Goal: Navigation & Orientation: Understand site structure

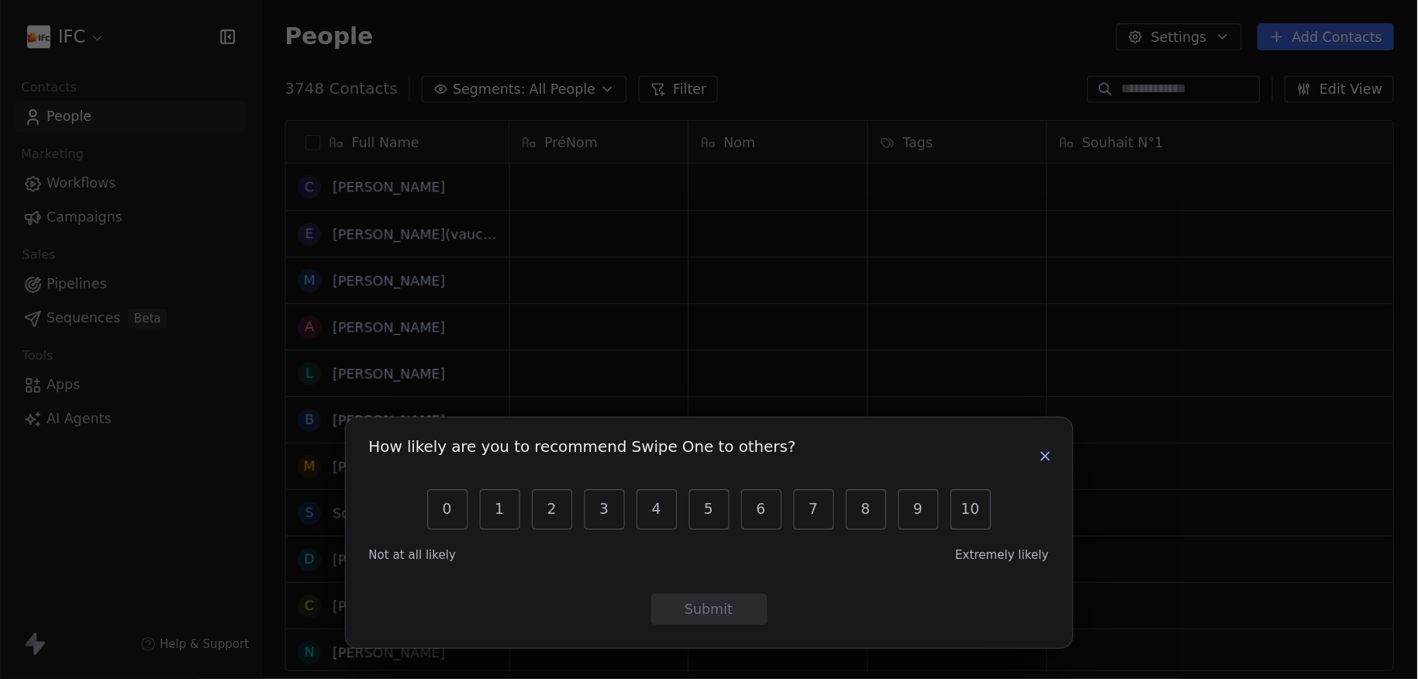
scroll to position [467, 913]
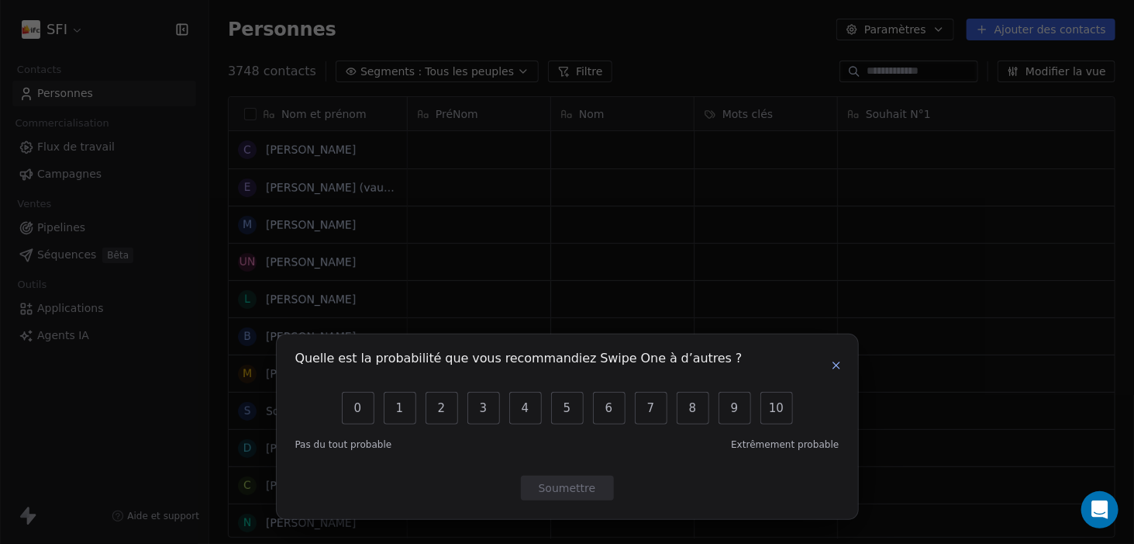
click at [834, 369] on icon "button" at bounding box center [836, 365] width 12 height 12
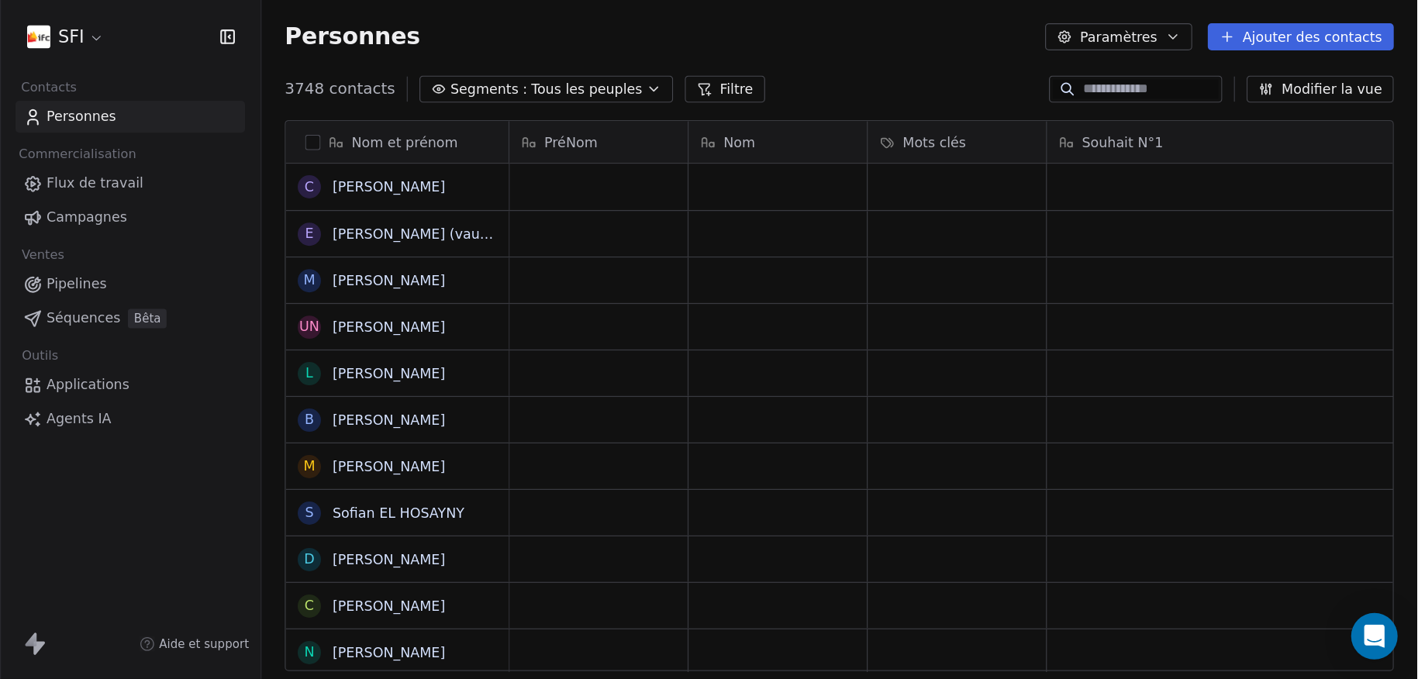
scroll to position [583, 1194]
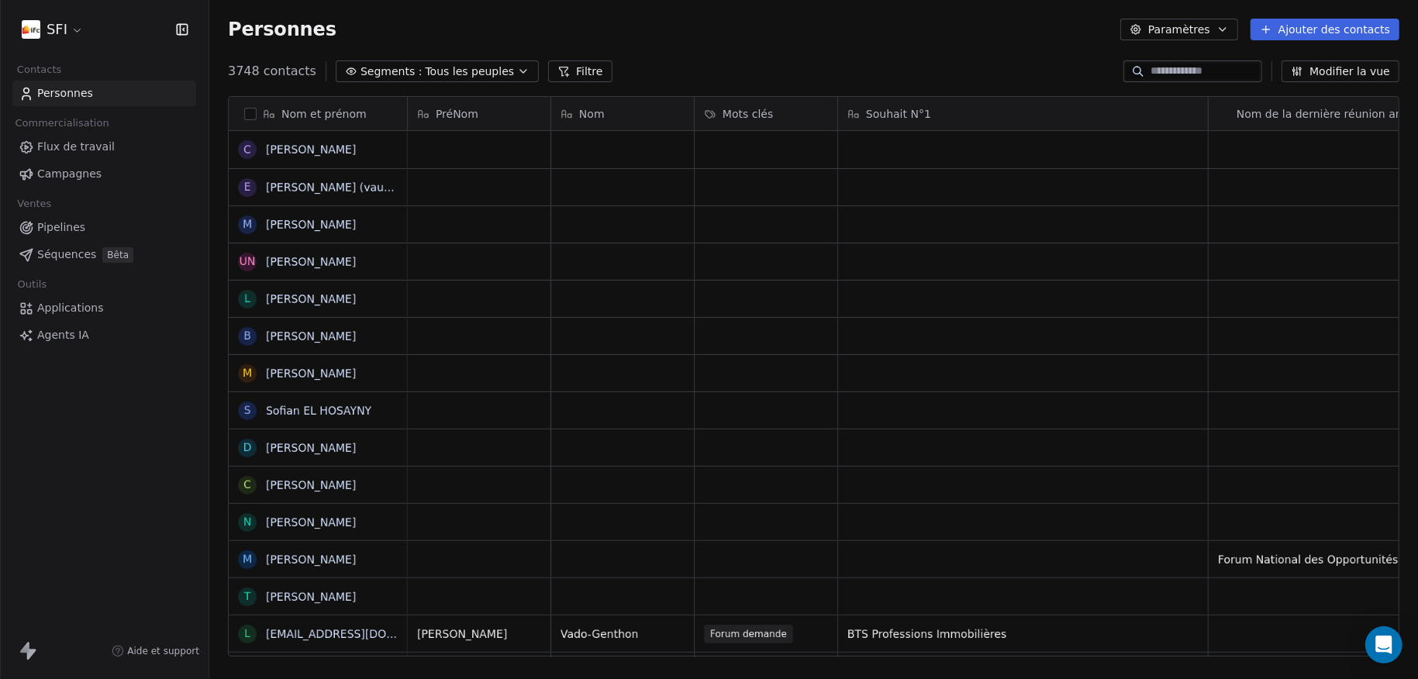
drag, startPoint x: 1107, startPoint y: 4, endPoint x: 19, endPoint y: 404, distance: 1159.2
click at [19, 404] on div "SFI Contacts Personnes Commercialisation Flux de travail Campagnes Ventes Pipel…" at bounding box center [104, 339] width 209 height 679
click at [56, 29] on html "SFI Contacts Personnes Commercialisation Flux de travail Campagnes Ventes Pipel…" at bounding box center [709, 339] width 1418 height 679
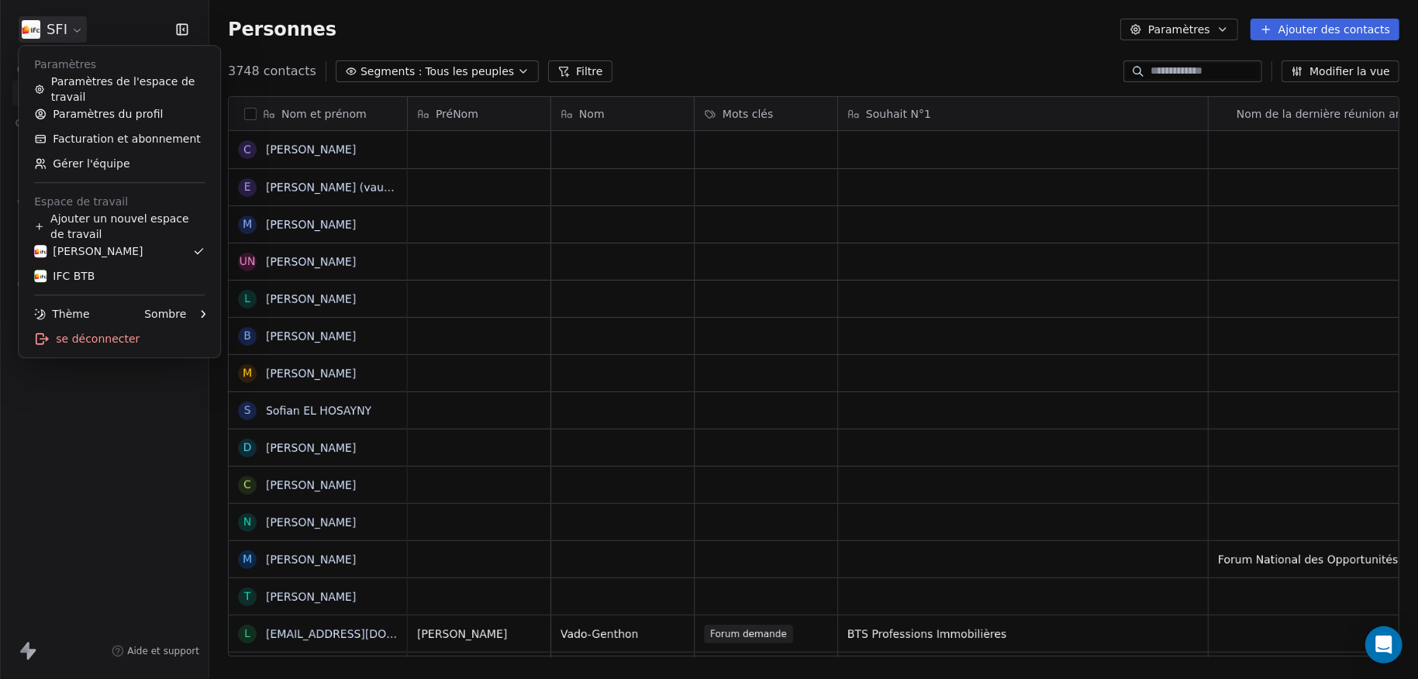
click at [130, 399] on html "SFI Contacts Personnes Commercialisation Flux de travail Campagnes Ventes Pipel…" at bounding box center [709, 339] width 1418 height 679
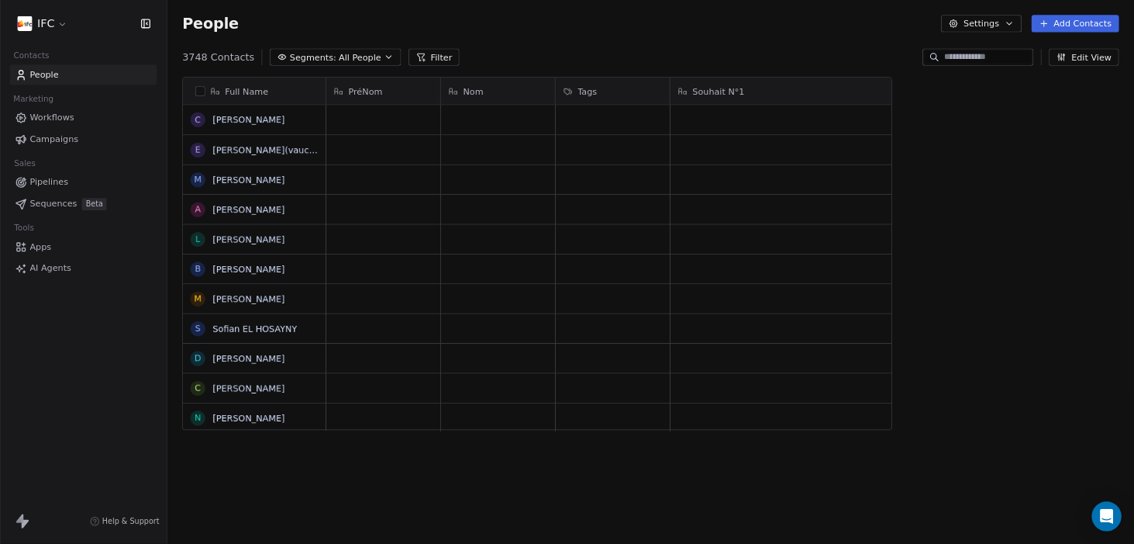
scroll to position [467, 913]
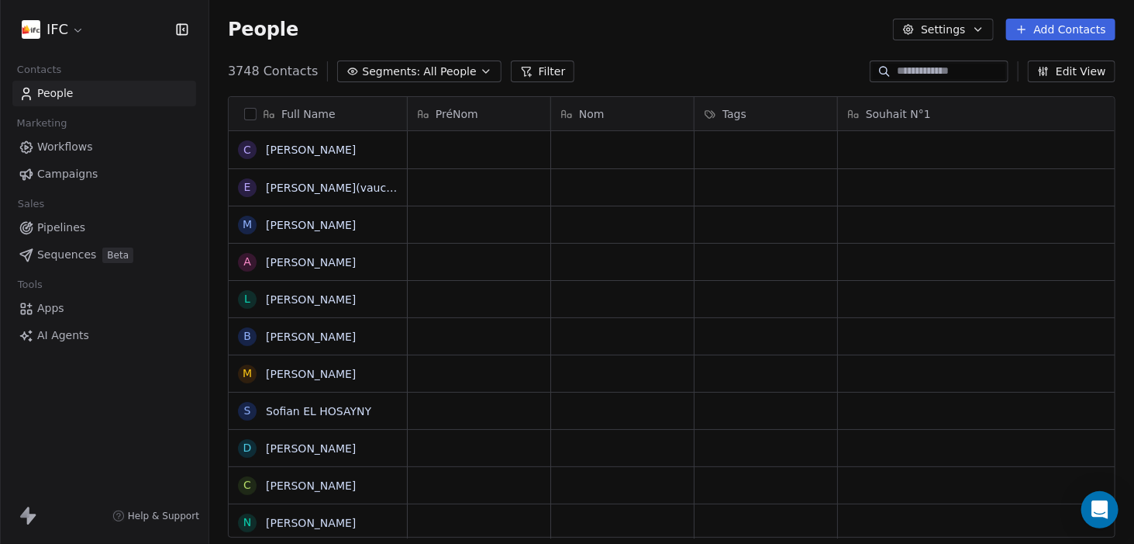
drag, startPoint x: 1381, startPoint y: 0, endPoint x: 0, endPoint y: 467, distance: 1457.8
click at [0, 467] on div at bounding box center [0, 272] width 1 height 544
click at [85, 311] on link "Apps" at bounding box center [104, 308] width 184 height 26
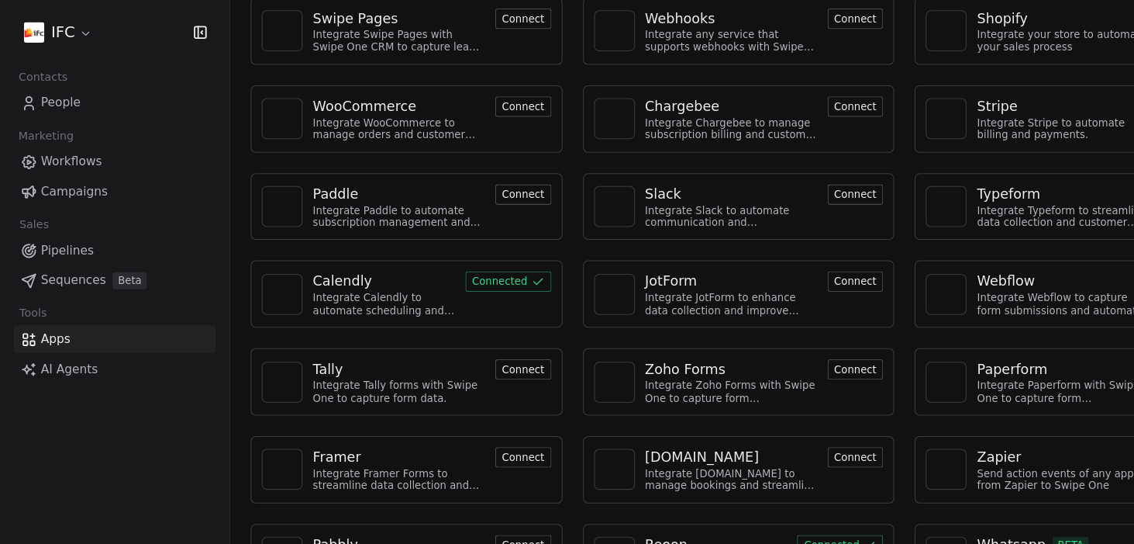
scroll to position [99, 0]
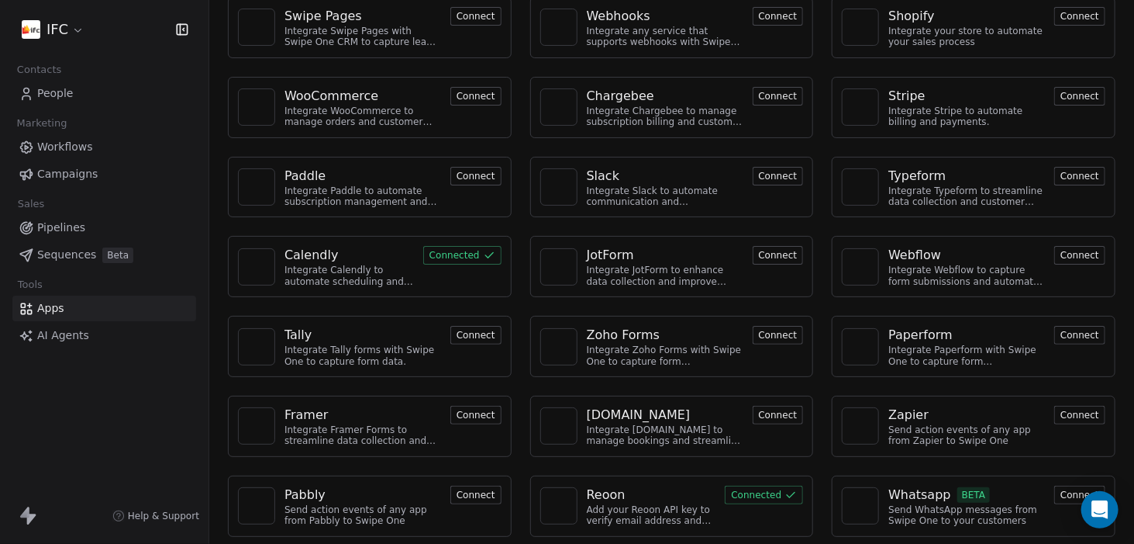
drag, startPoint x: 755, startPoint y: 252, endPoint x: 93, endPoint y: 431, distance: 686.0
click at [93, 431] on div "IFC Contacts People Marketing Workflows Campaigns Sales Pipelines Sequences Bet…" at bounding box center [104, 272] width 209 height 544
click at [71, 226] on span "Pipelines" at bounding box center [61, 227] width 48 height 16
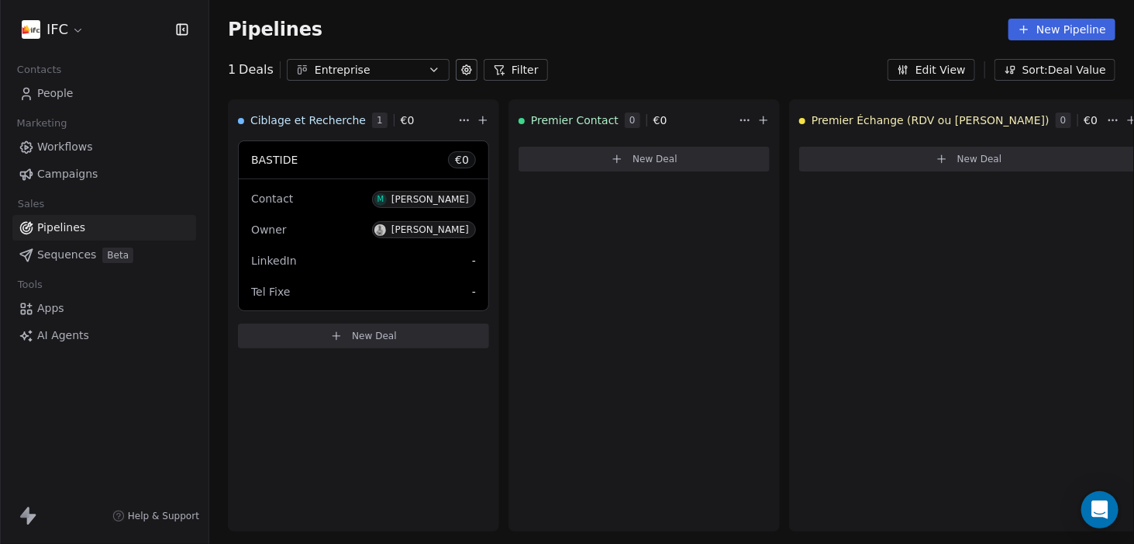
click at [52, 257] on span "Sequences" at bounding box center [66, 255] width 59 height 16
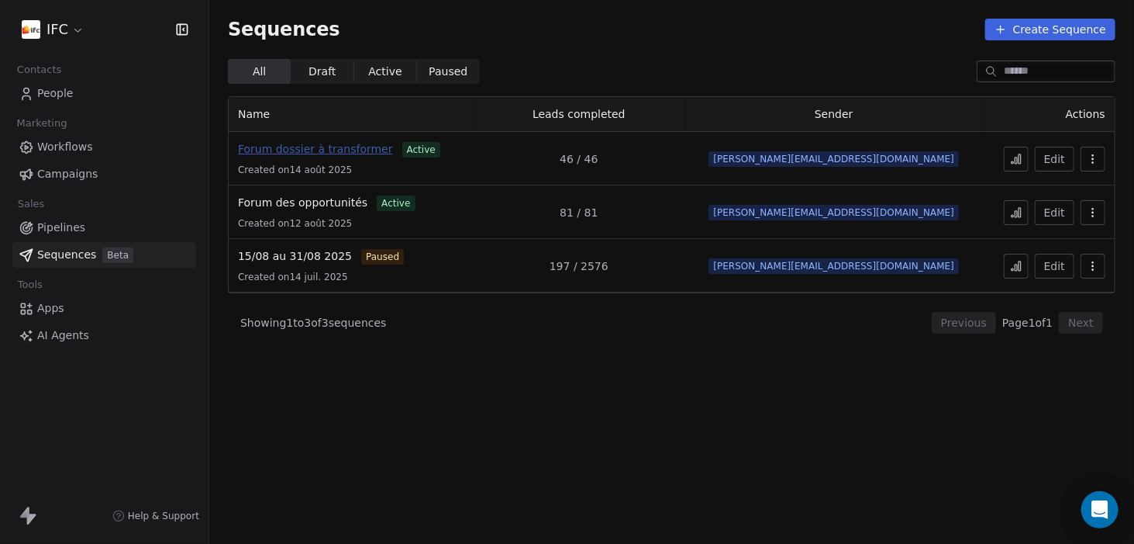
click at [299, 148] on span "Forum dossier à transformer" at bounding box center [315, 149] width 155 height 12
click at [388, 348] on div "Showing 1 to 3 of 3 sequences Previous Page 1 of 1 Next" at bounding box center [672, 322] width 888 height 59
click at [109, 314] on link "Apps" at bounding box center [104, 308] width 184 height 26
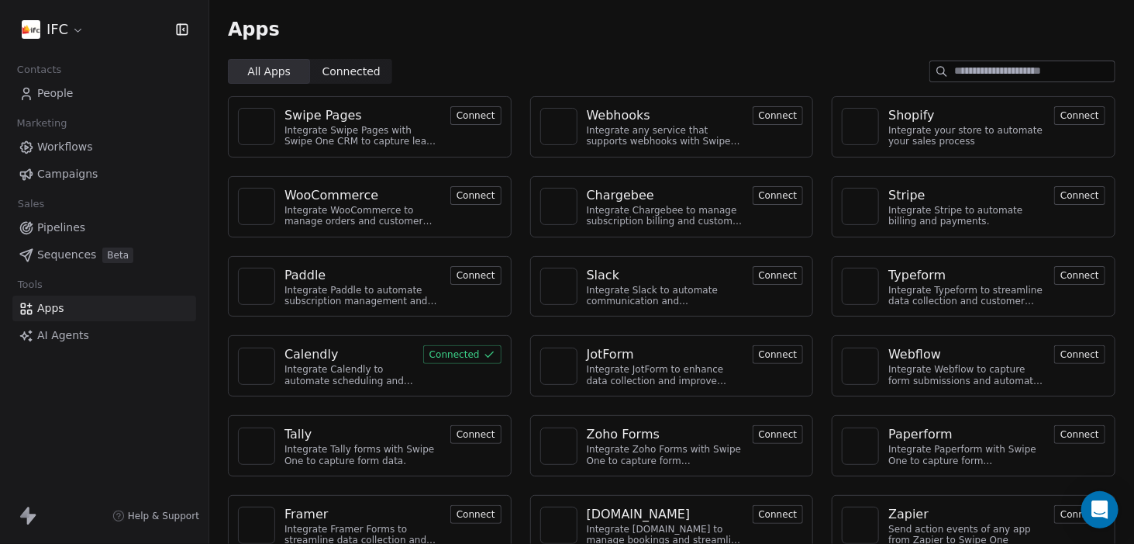
scroll to position [99, 0]
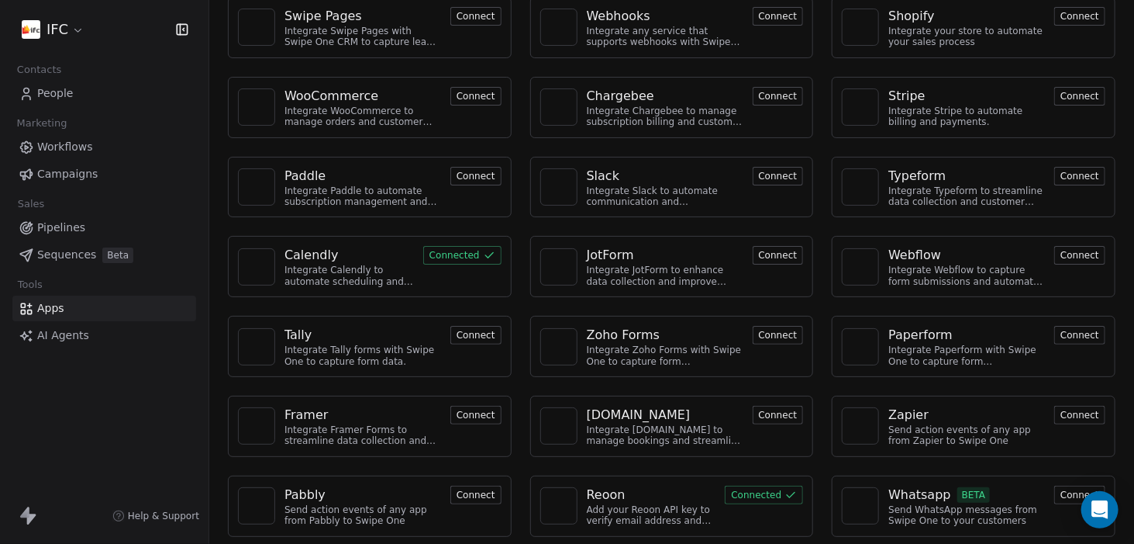
click at [1021, 498] on div "Whatsapp BETA" at bounding box center [967, 494] width 157 height 19
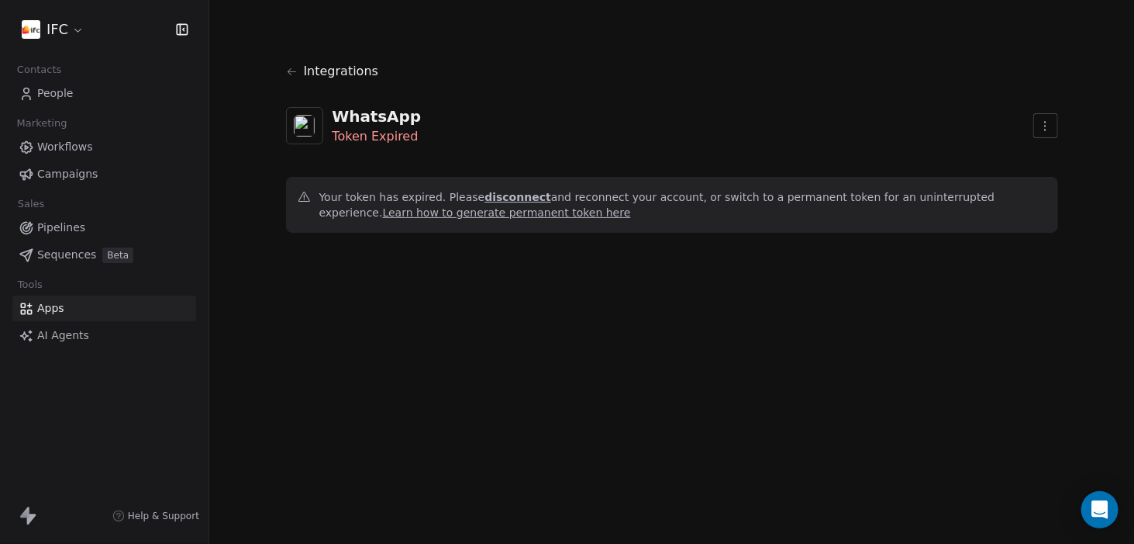
click at [88, 102] on link "People" at bounding box center [104, 94] width 184 height 26
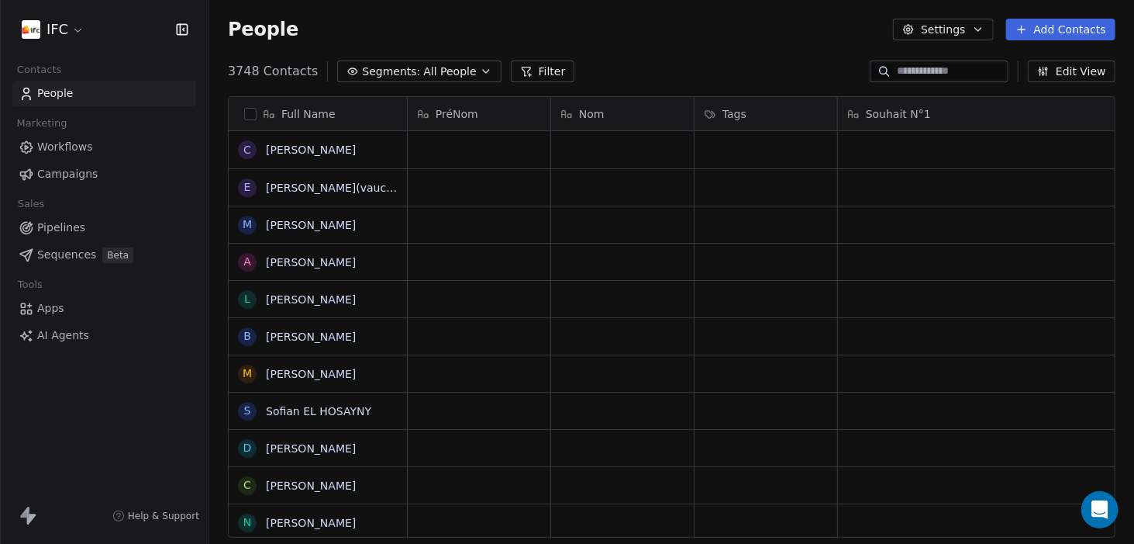
scroll to position [467, 913]
click at [128, 337] on link "AI Agents" at bounding box center [104, 336] width 184 height 26
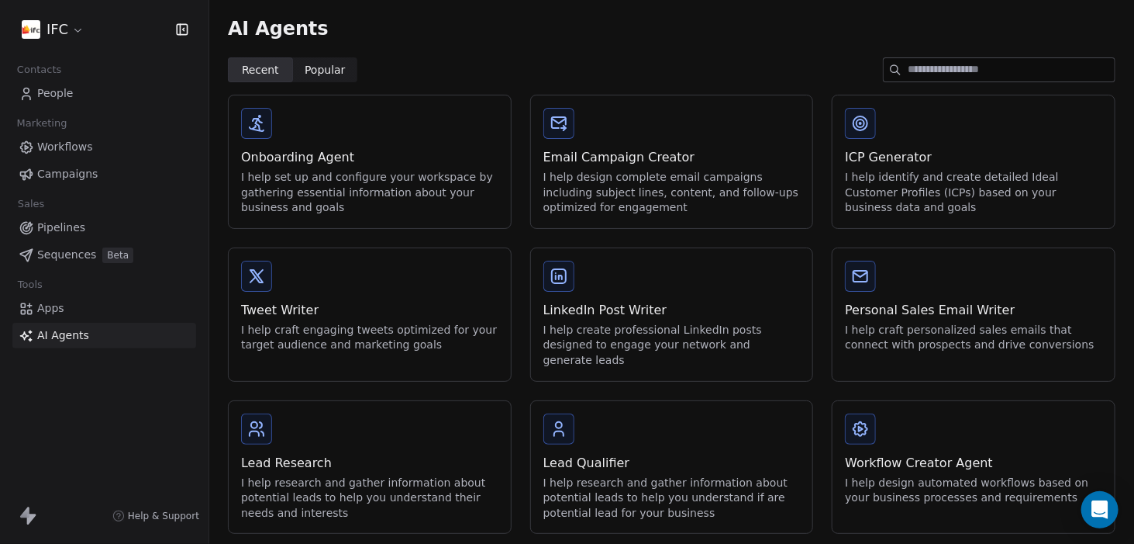
click at [93, 312] on link "Apps" at bounding box center [104, 308] width 184 height 26
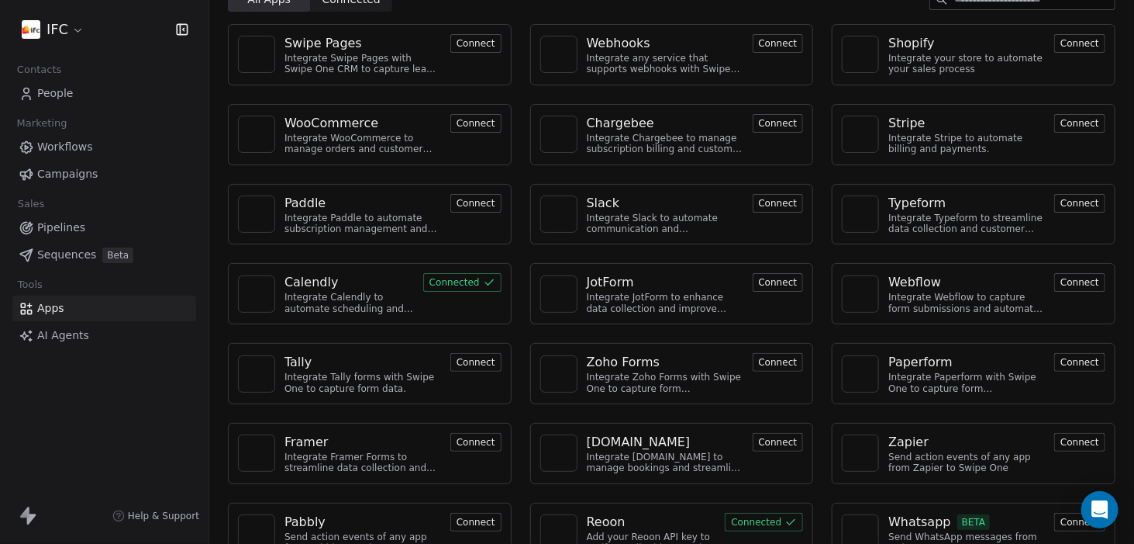
scroll to position [99, 0]
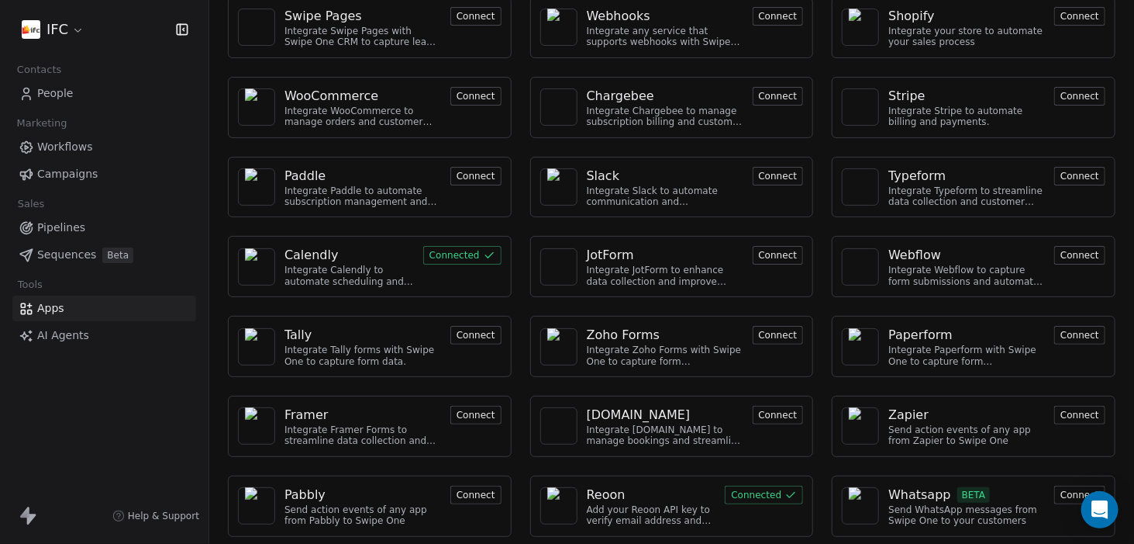
click at [102, 89] on link "People" at bounding box center [104, 94] width 184 height 26
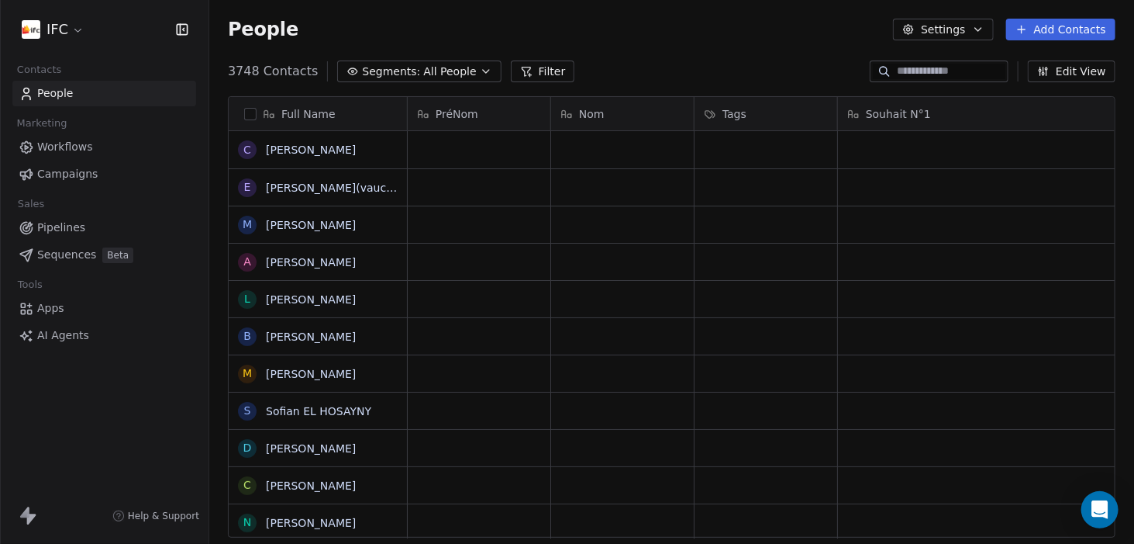
scroll to position [467, 913]
click at [98, 313] on link "Apps" at bounding box center [104, 308] width 184 height 26
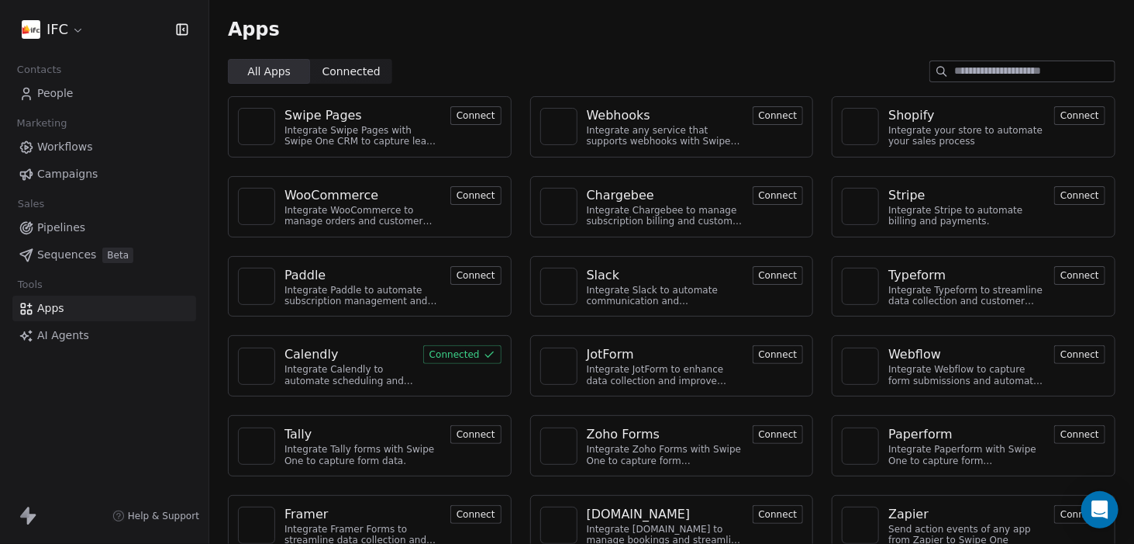
scroll to position [99, 0]
